Goal: Transaction & Acquisition: Purchase product/service

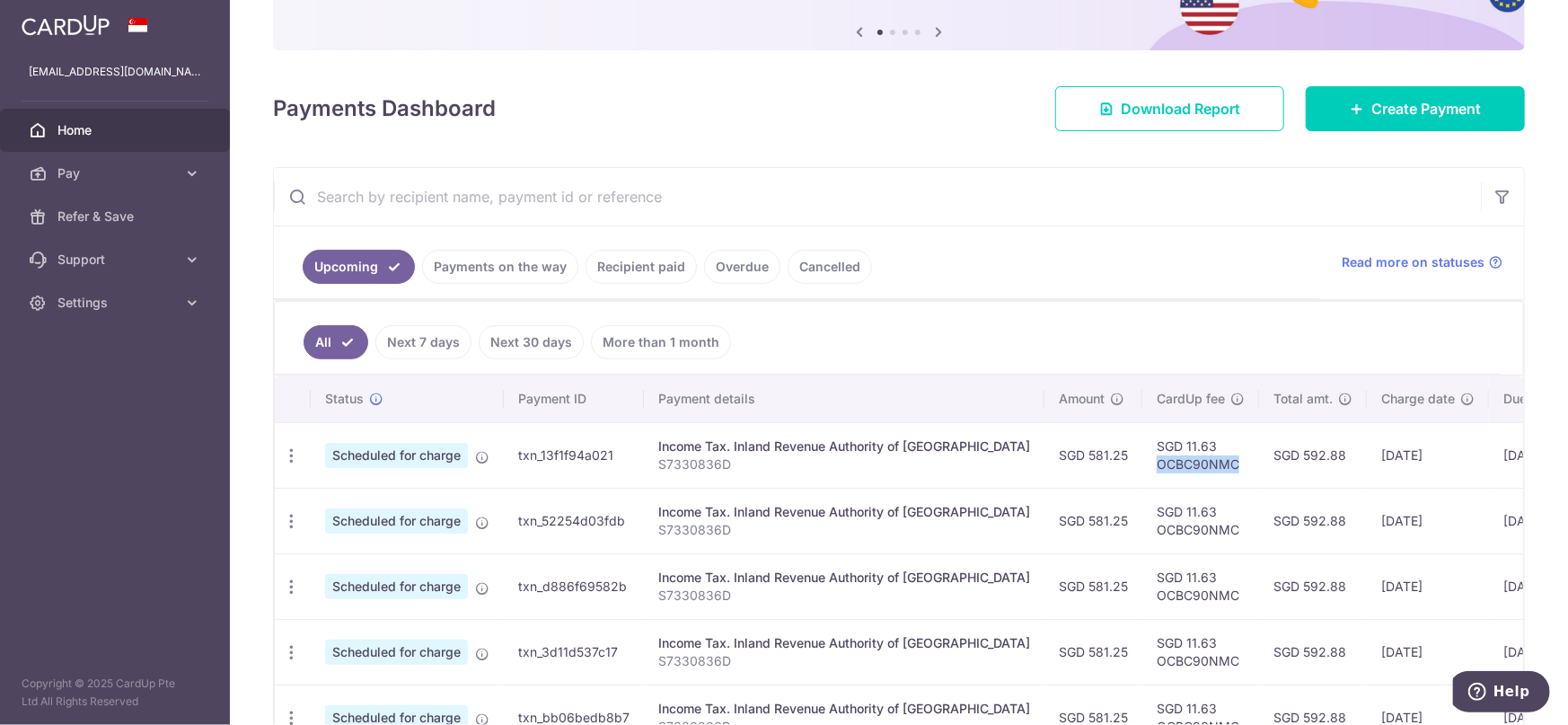
drag, startPoint x: 1173, startPoint y: 462, endPoint x: 1092, endPoint y: 463, distance: 81.0
click at [1142, 463] on td "SGD 11.63 OCBC90NMC" at bounding box center [1200, 455] width 117 height 65
copy td "OCBC90NMC"
click at [1400, 109] on span "Create Payment" at bounding box center [1426, 109] width 110 height 22
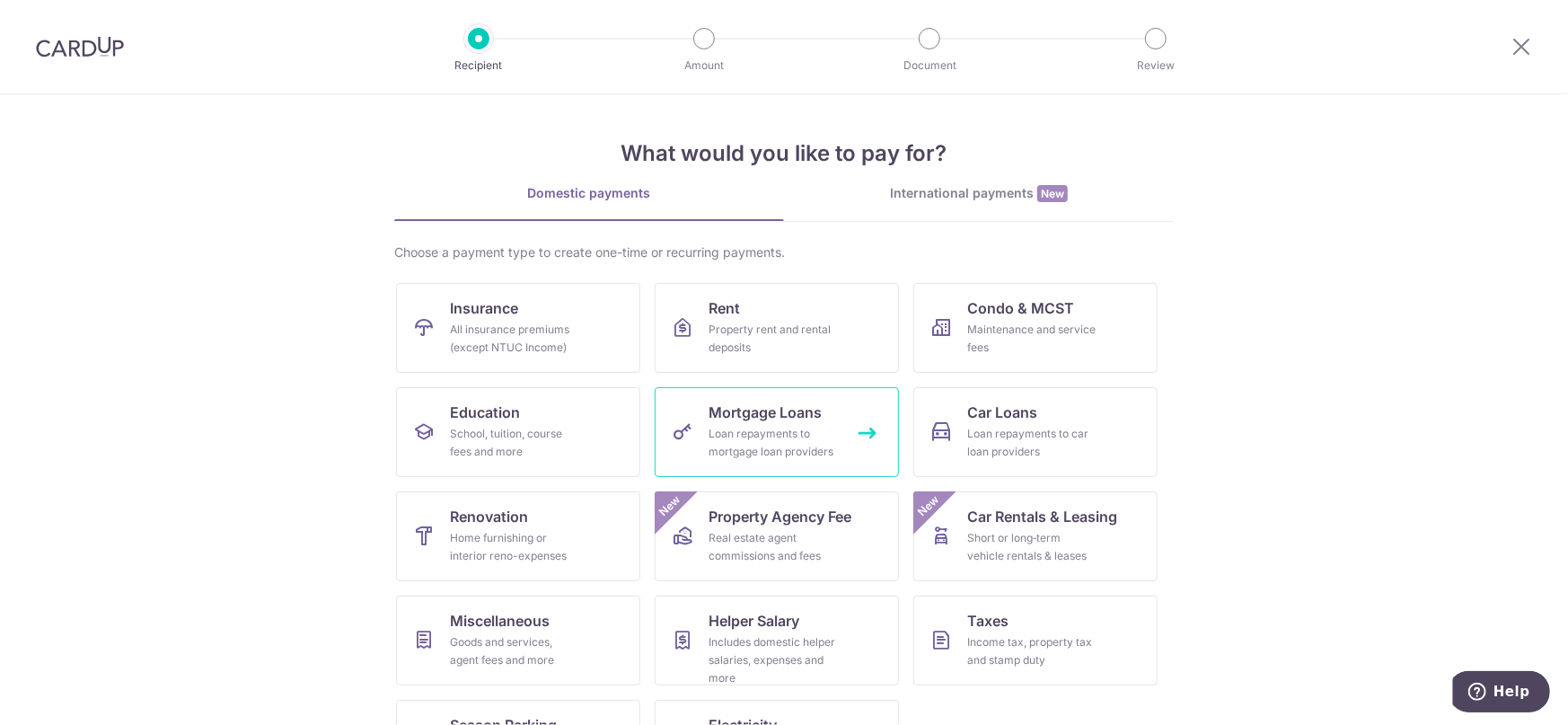
scroll to position [77, 0]
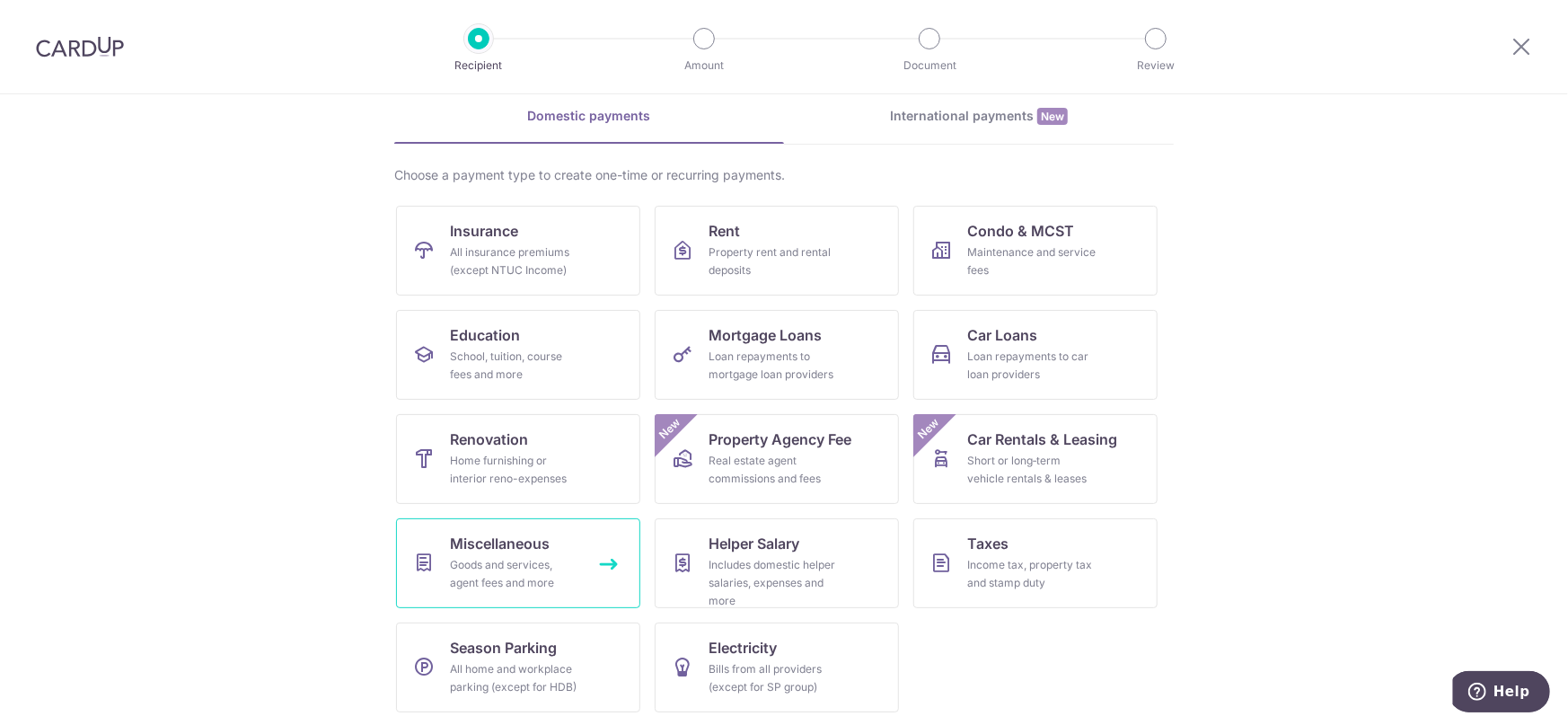
click at [495, 549] on span "Miscellaneous" at bounding box center [500, 544] width 100 height 22
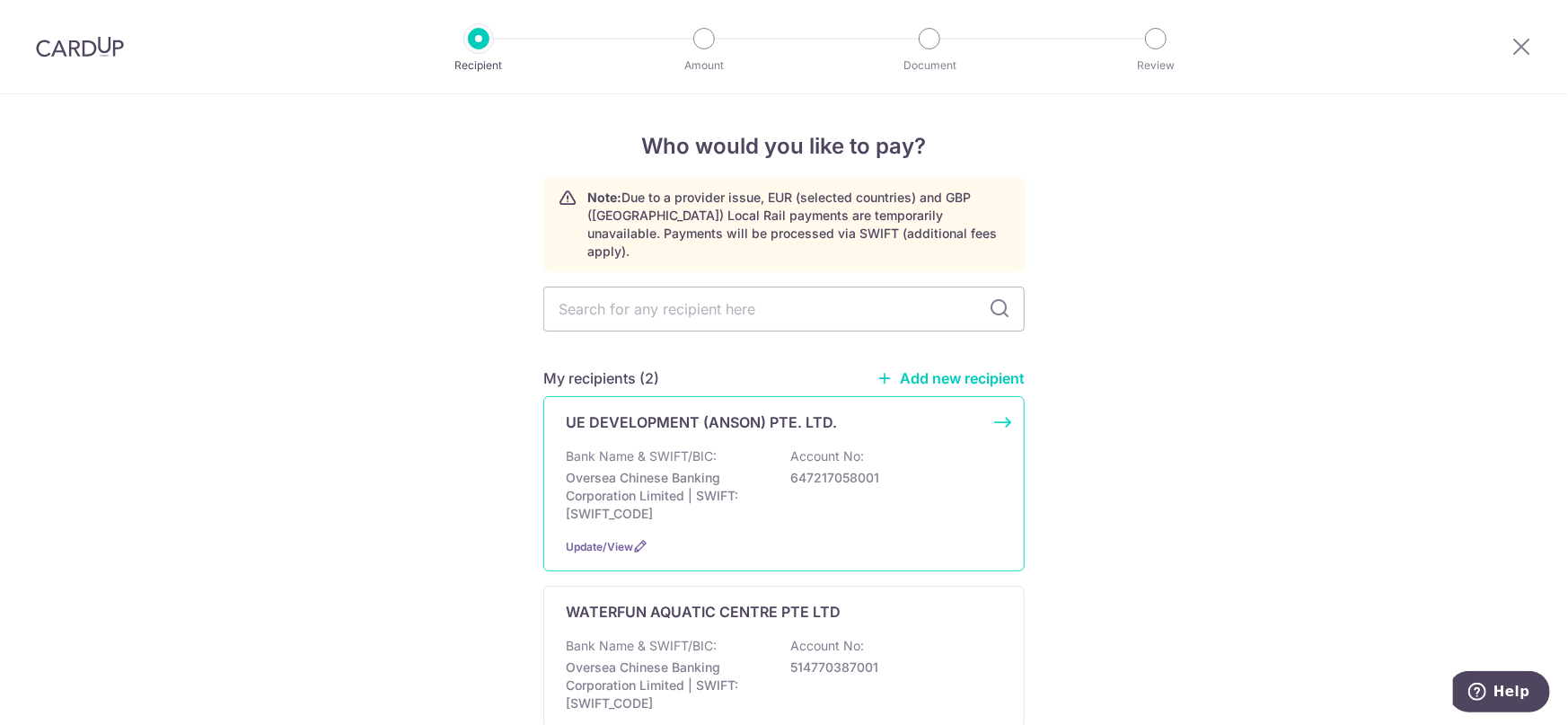
click at [717, 469] on p "Oversea Chinese Banking Corporation Limited | SWIFT: OCBCSGSGXXX" at bounding box center [667, 495] width 201 height 53
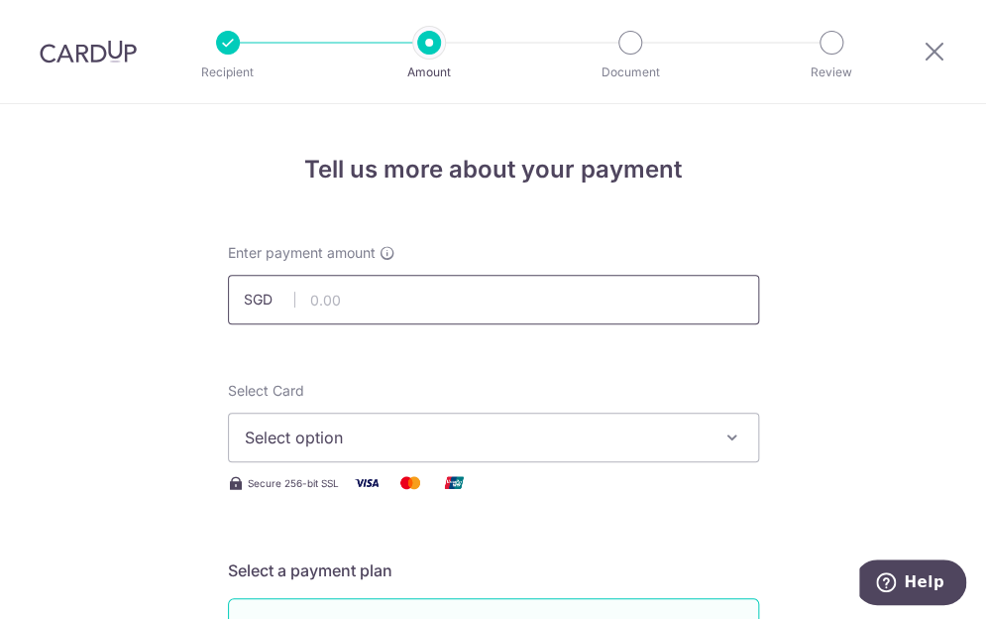
click at [394, 300] on input "text" at bounding box center [493, 300] width 531 height 50
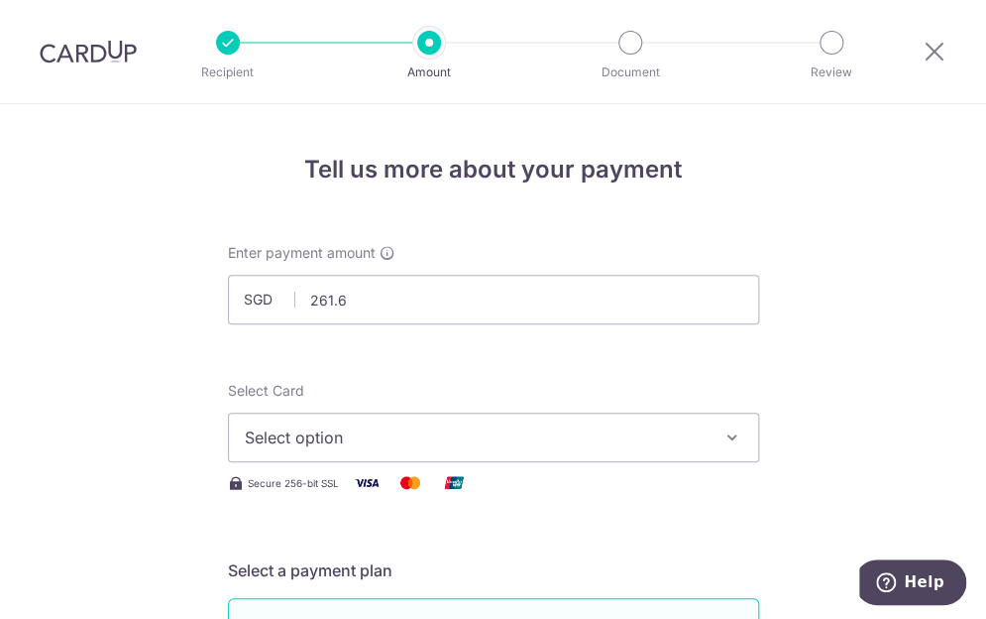
type input "261.60"
click at [724, 437] on icon "button" at bounding box center [733, 437] width 20 height 20
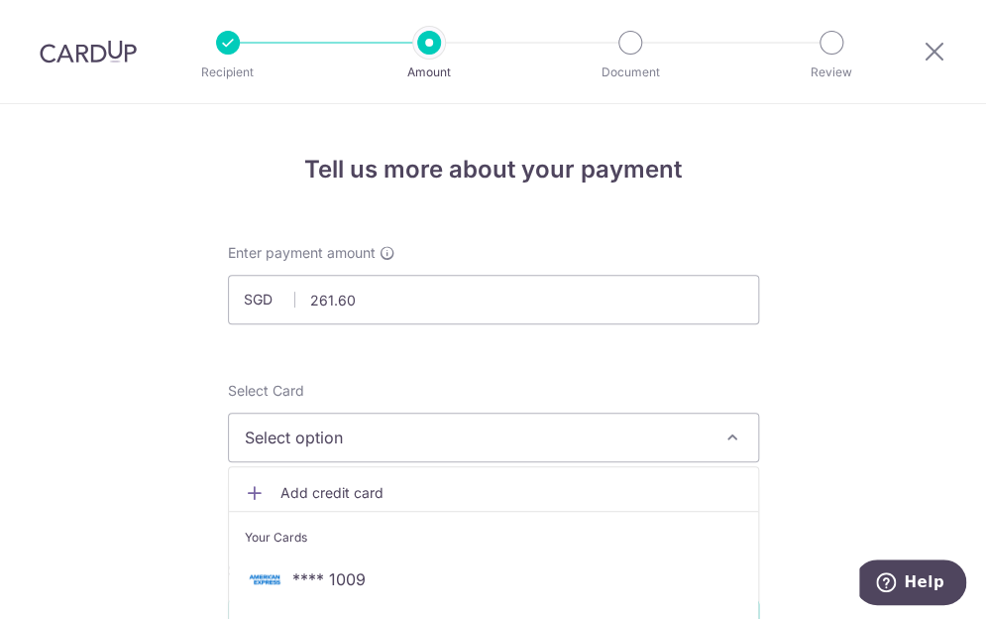
scroll to position [297, 0]
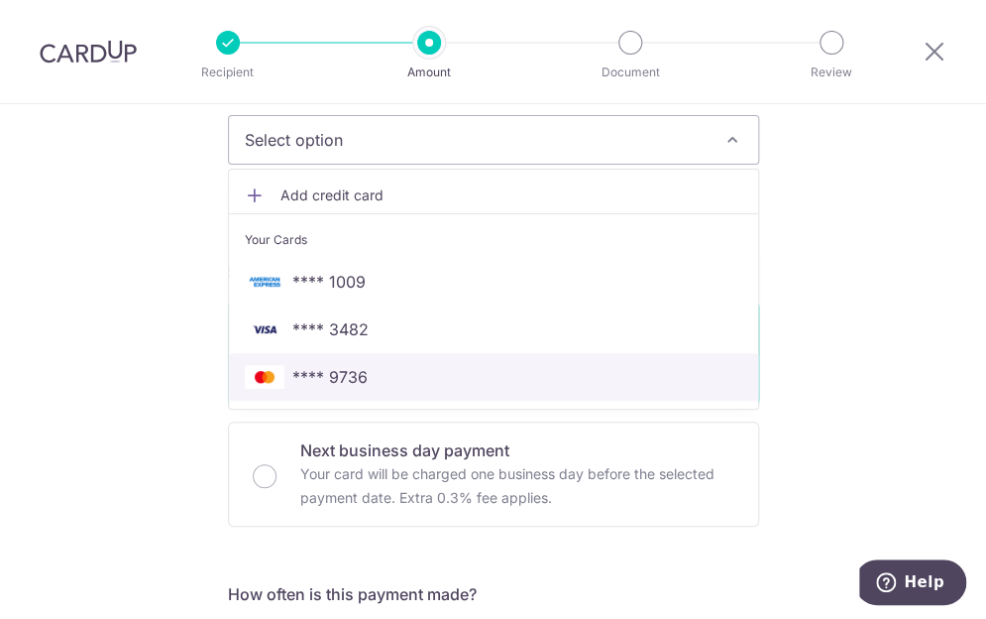
click at [320, 365] on span "**** 9736" at bounding box center [329, 377] width 75 height 24
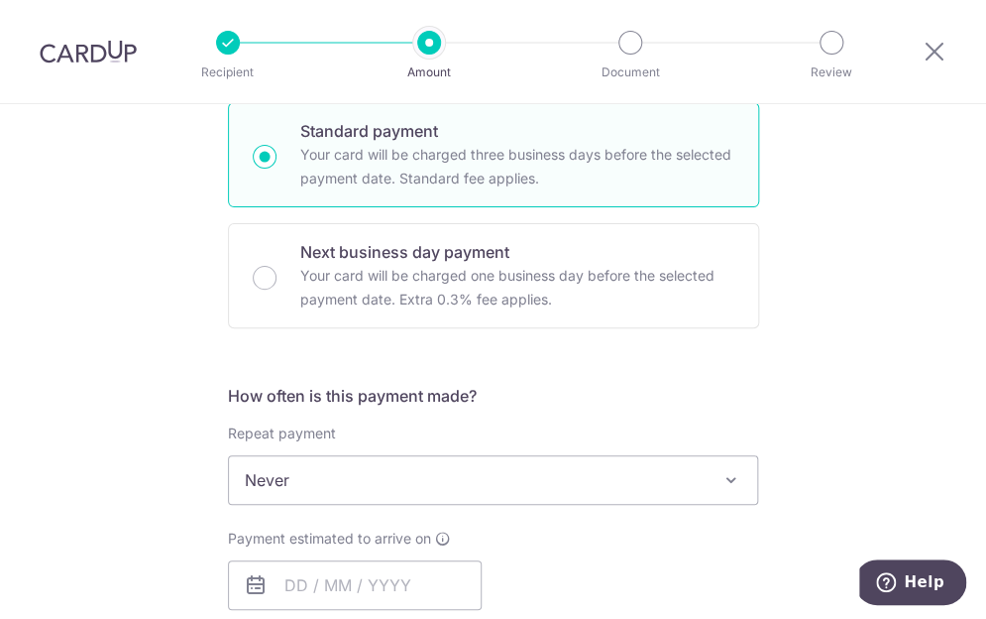
scroll to position [595, 0]
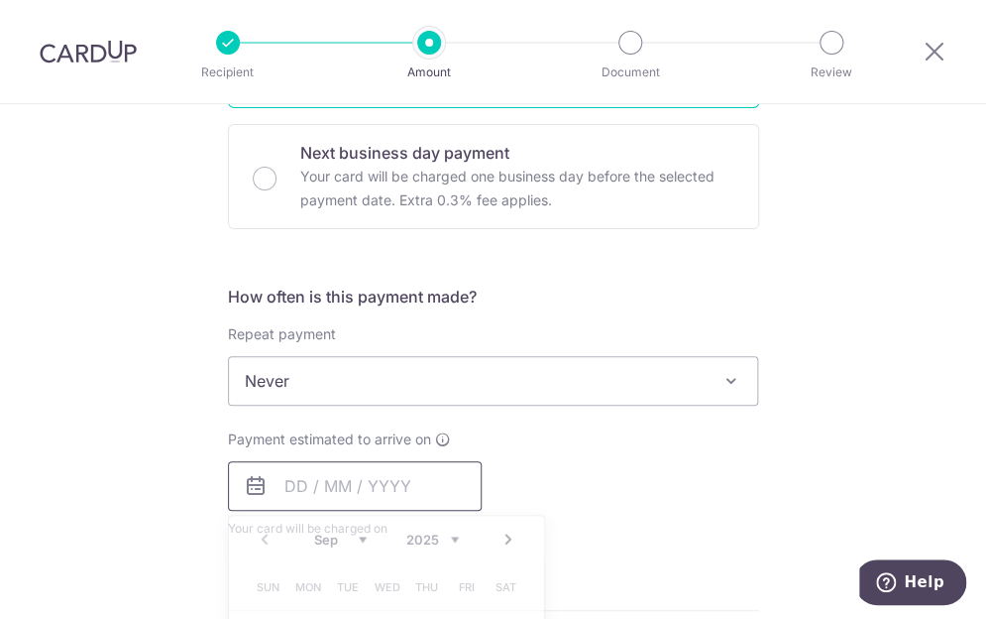
click at [322, 477] on input "text" at bounding box center [355, 486] width 254 height 50
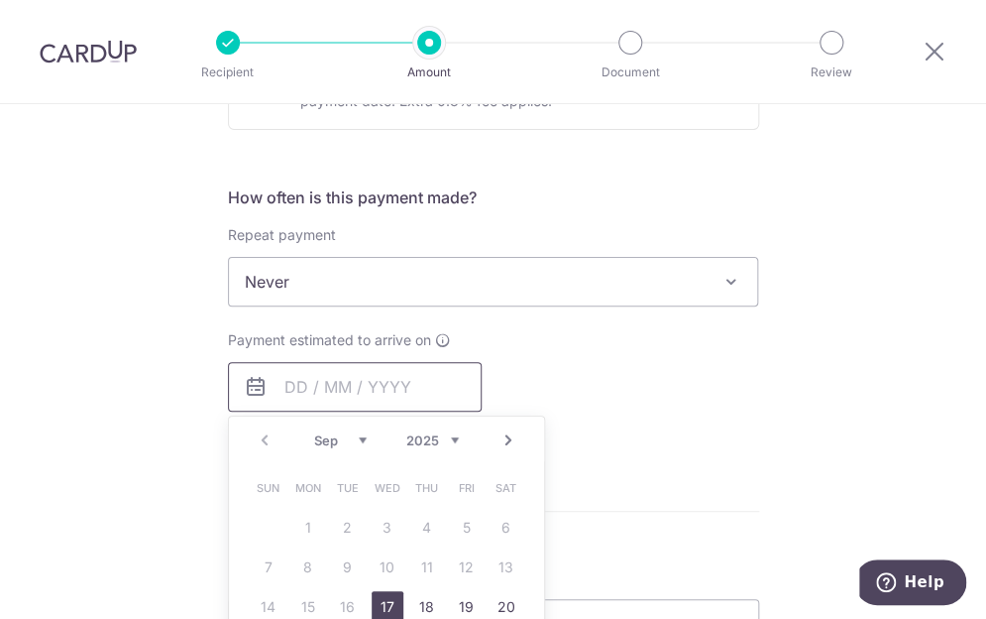
scroll to position [793, 0]
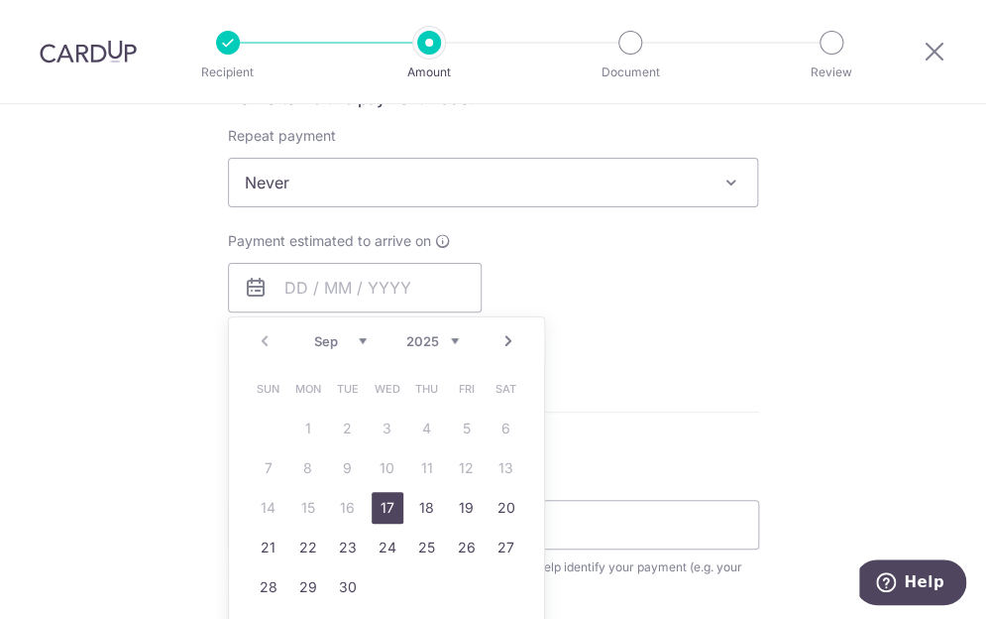
click at [386, 492] on link "17" at bounding box center [388, 508] width 32 height 32
type input "[DATE]"
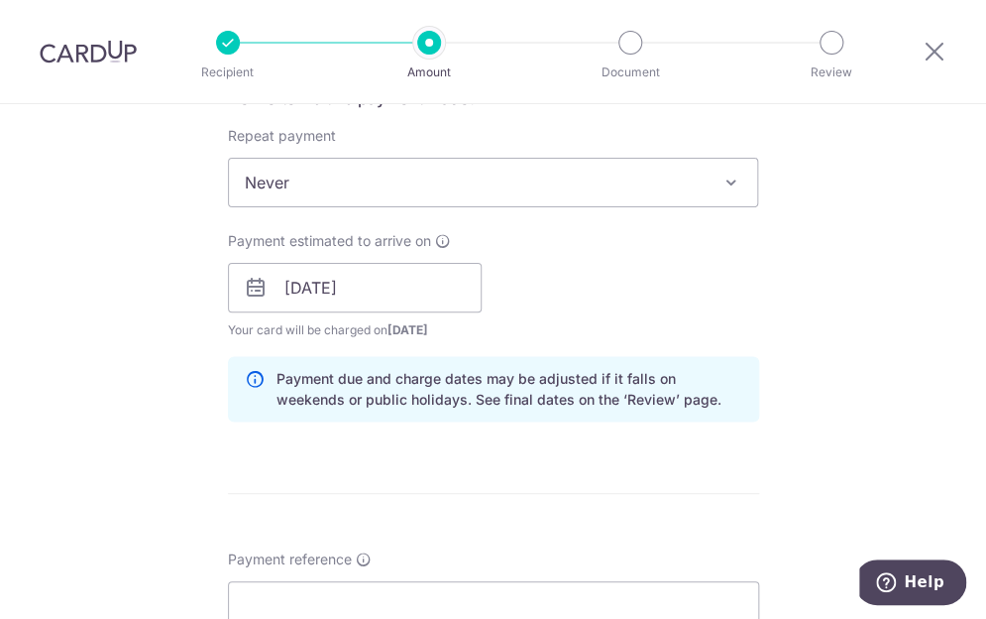
scroll to position [1090, 0]
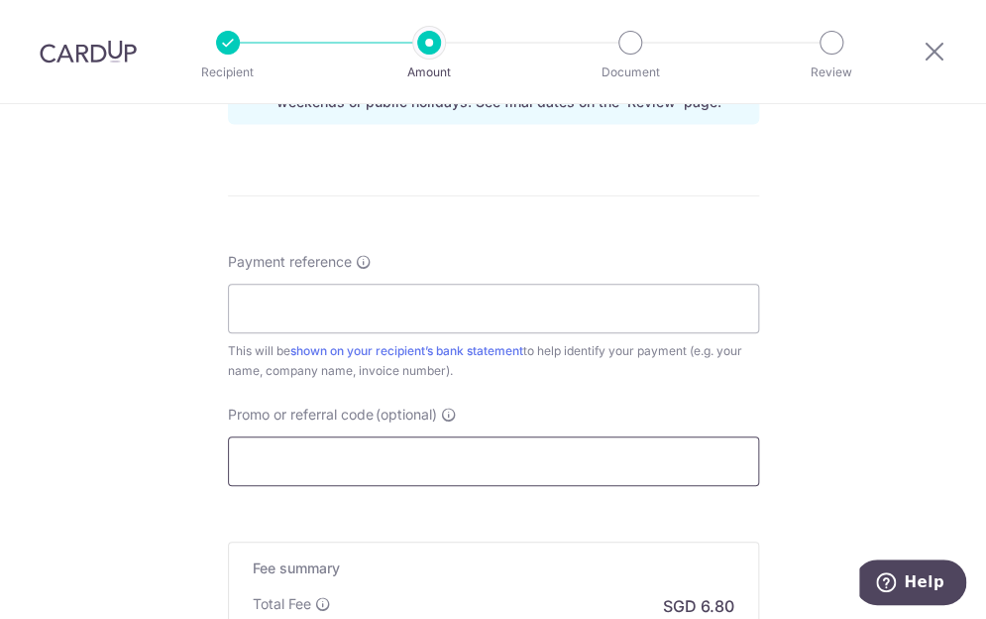
click at [292, 443] on input "Promo or referral code (optional)" at bounding box center [493, 461] width 531 height 50
paste input "OCBC90NMC"
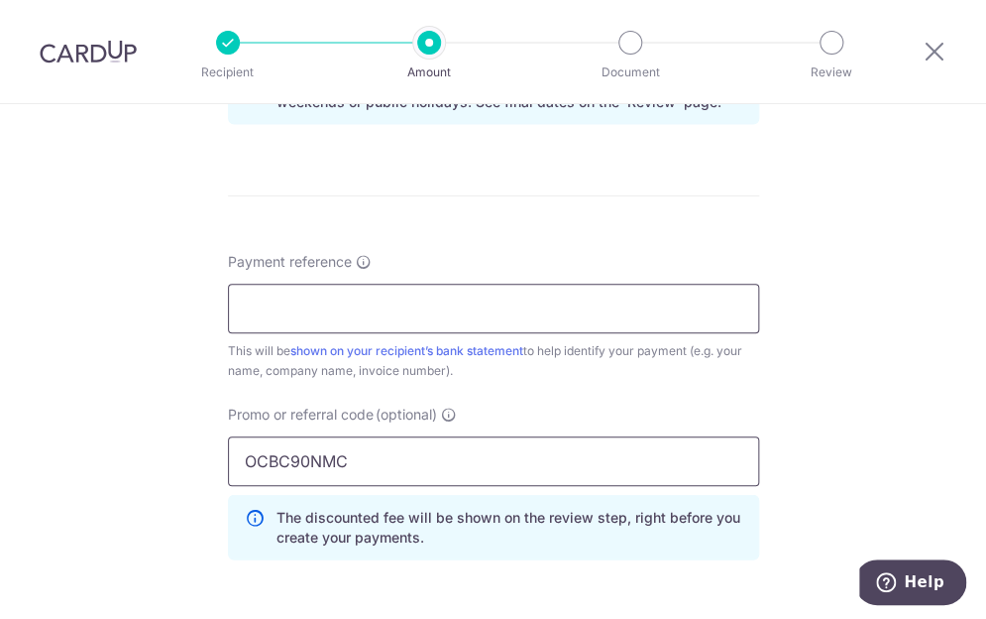
type input "OCBC90NMC"
click at [325, 304] on input "Payment reference" at bounding box center [493, 309] width 531 height 50
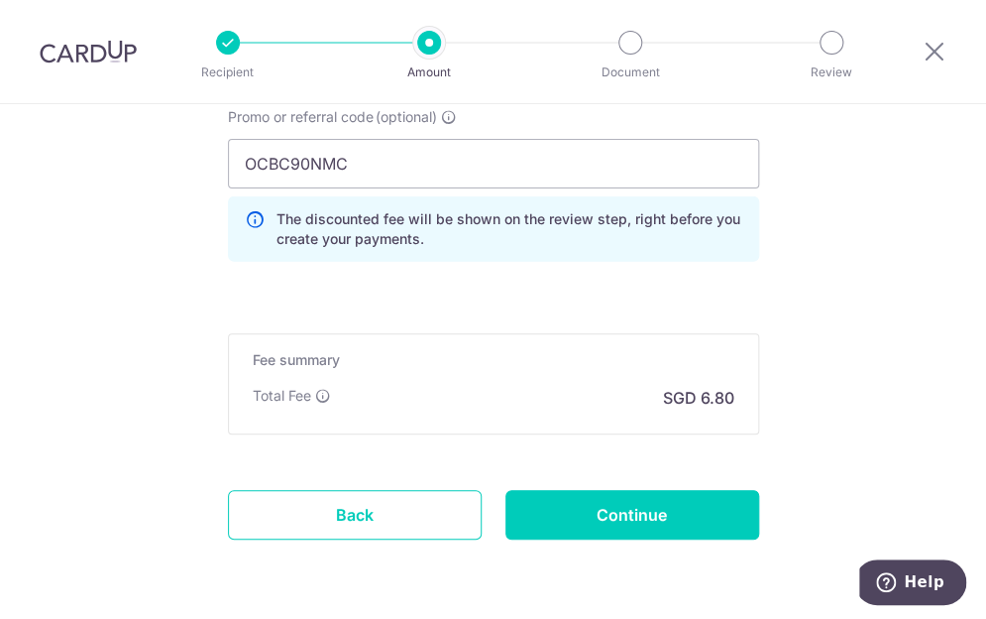
scroll to position [1447, 0]
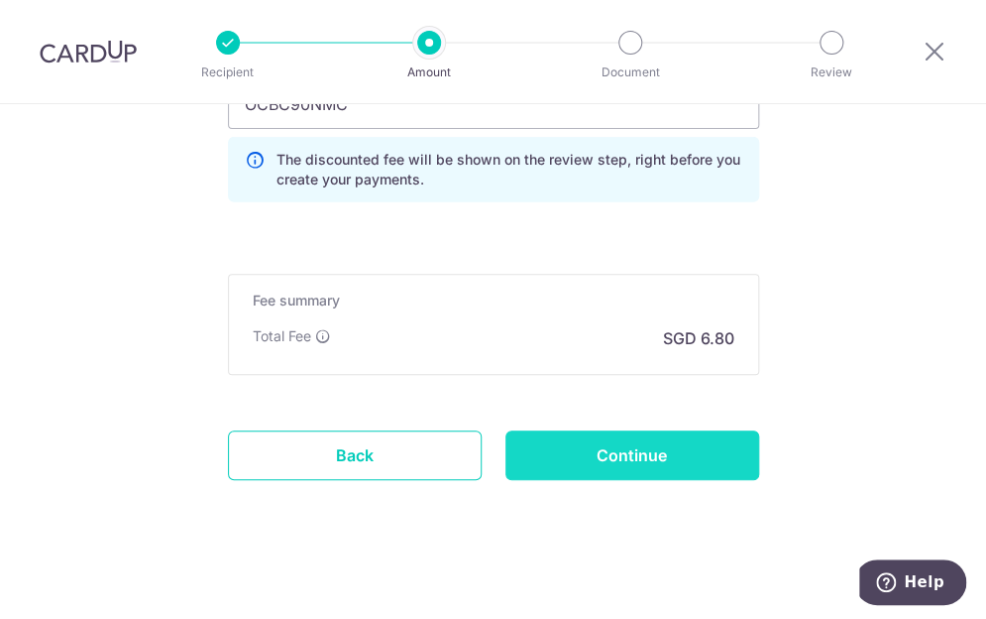
type input "SJU8692X"
click at [624, 445] on input "Continue" at bounding box center [633, 455] width 254 height 50
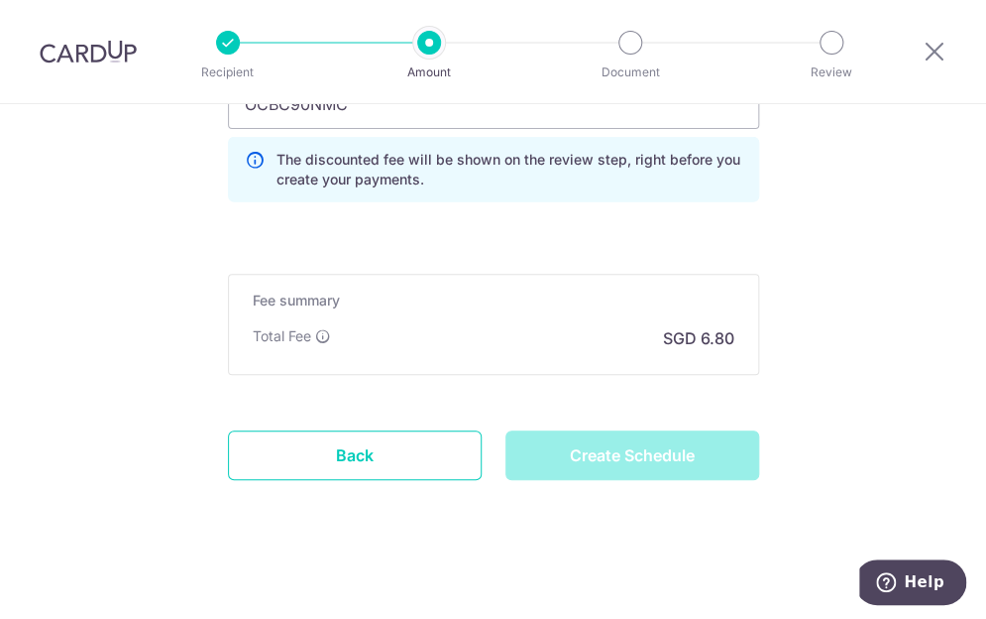
type input "Create Schedule"
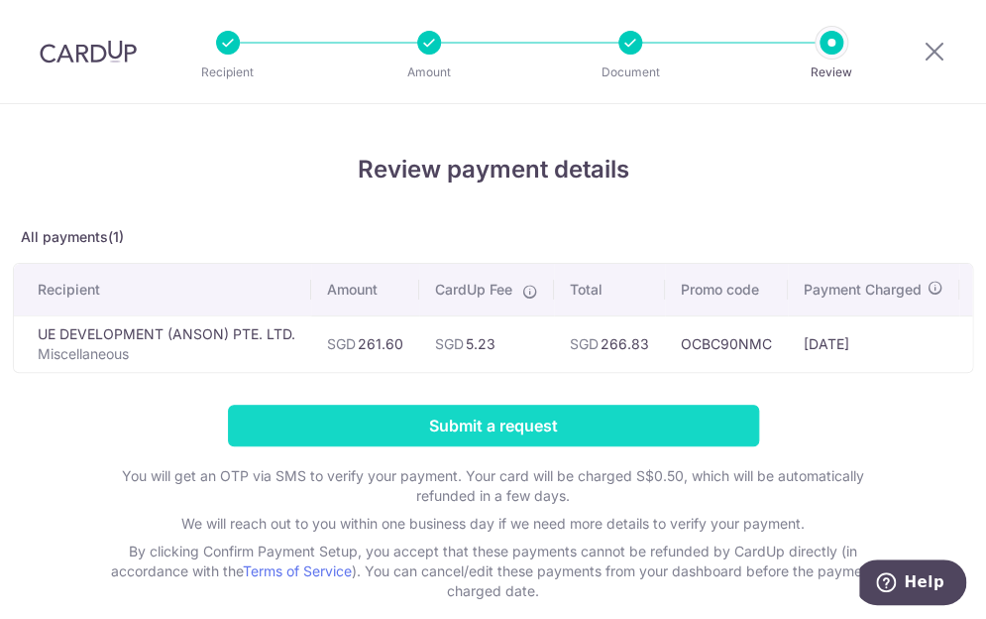
click at [495, 423] on input "Submit a request" at bounding box center [493, 425] width 531 height 42
